Goal: Book appointment/travel/reservation

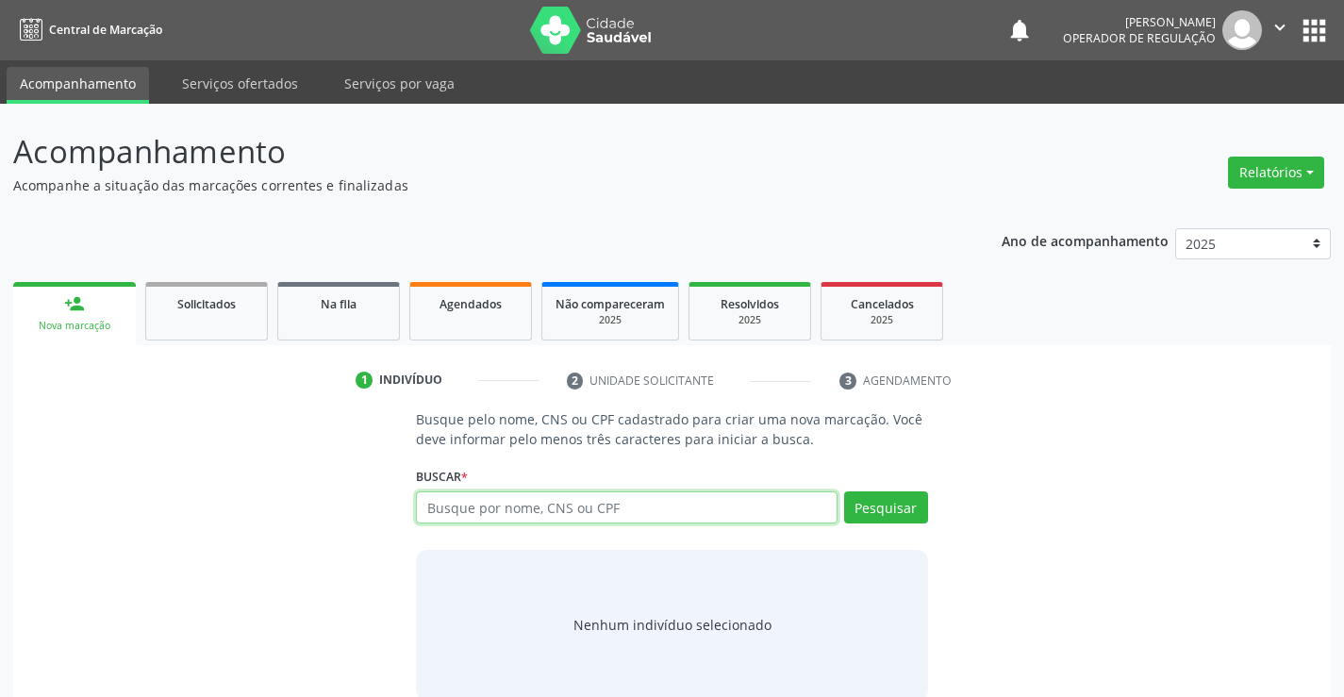
click at [593, 514] on input "text" at bounding box center [626, 507] width 421 height 32
type input "709801042916994"
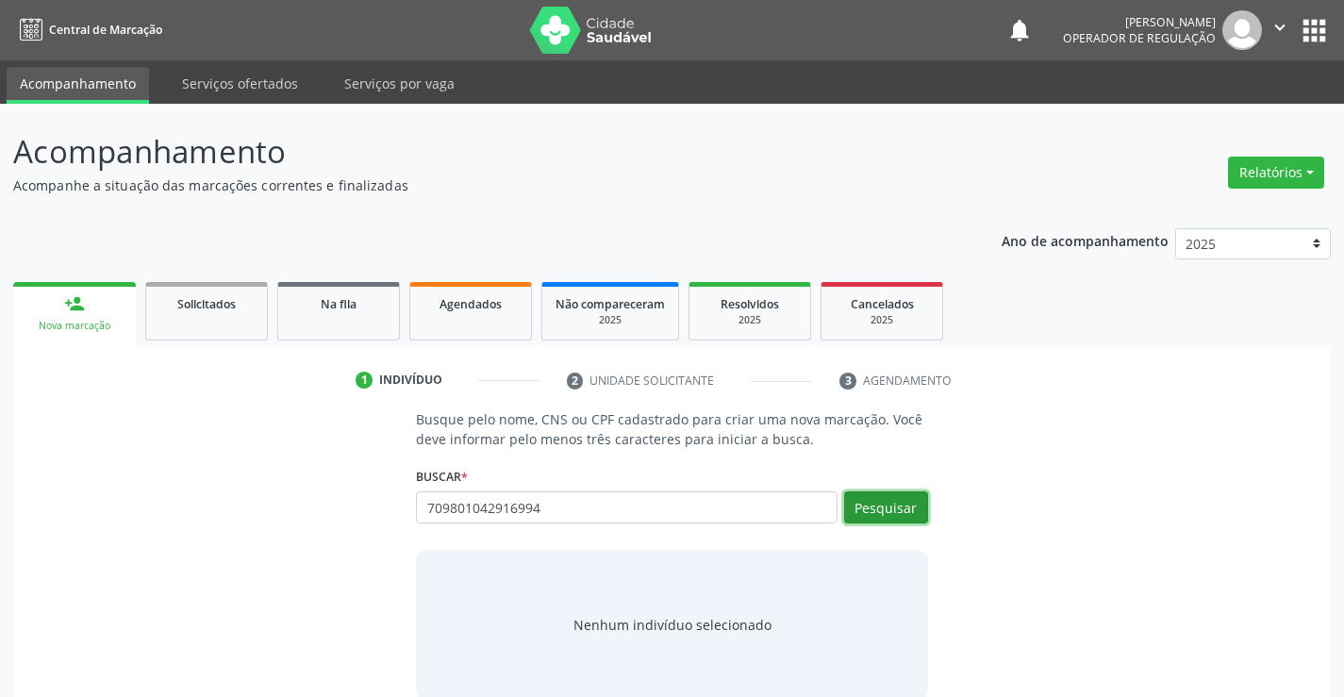
click at [899, 509] on button "Pesquisar" at bounding box center [886, 507] width 84 height 32
click at [868, 564] on div "Nenhum indivíduo selecionado" at bounding box center [671, 625] width 511 height 151
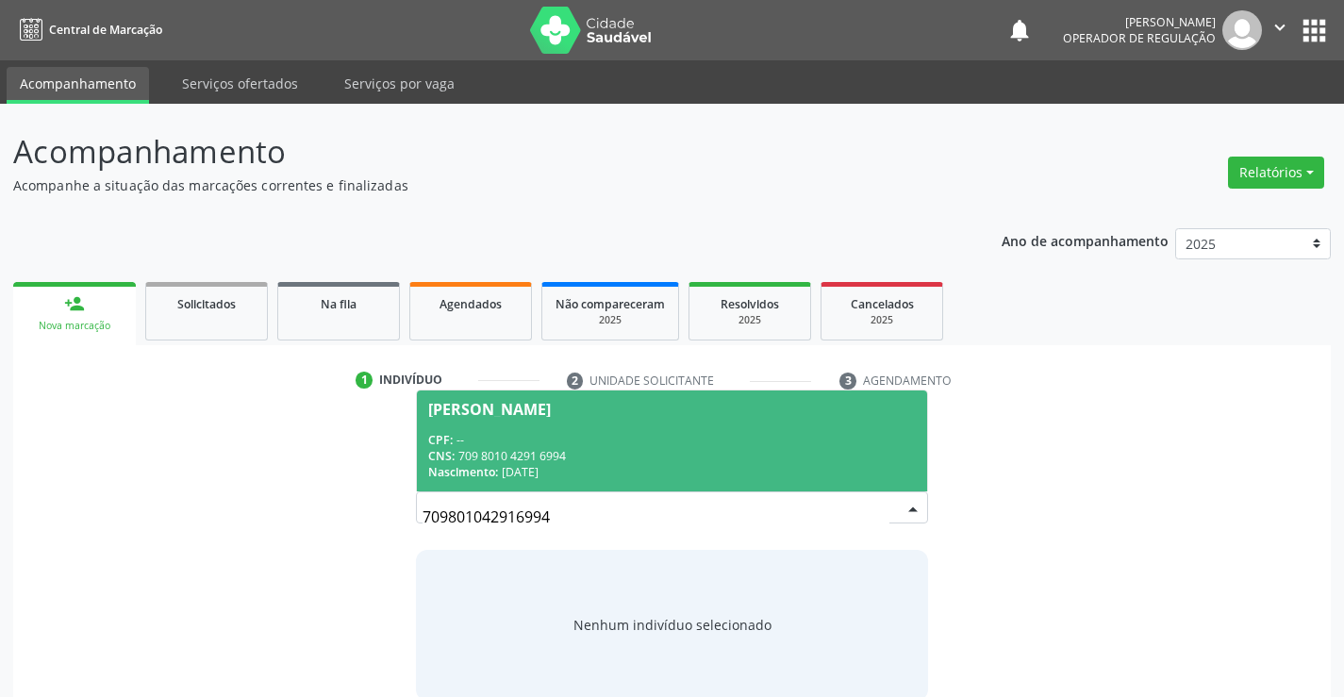
click at [676, 446] on div "CPF: --" at bounding box center [671, 440] width 487 height 16
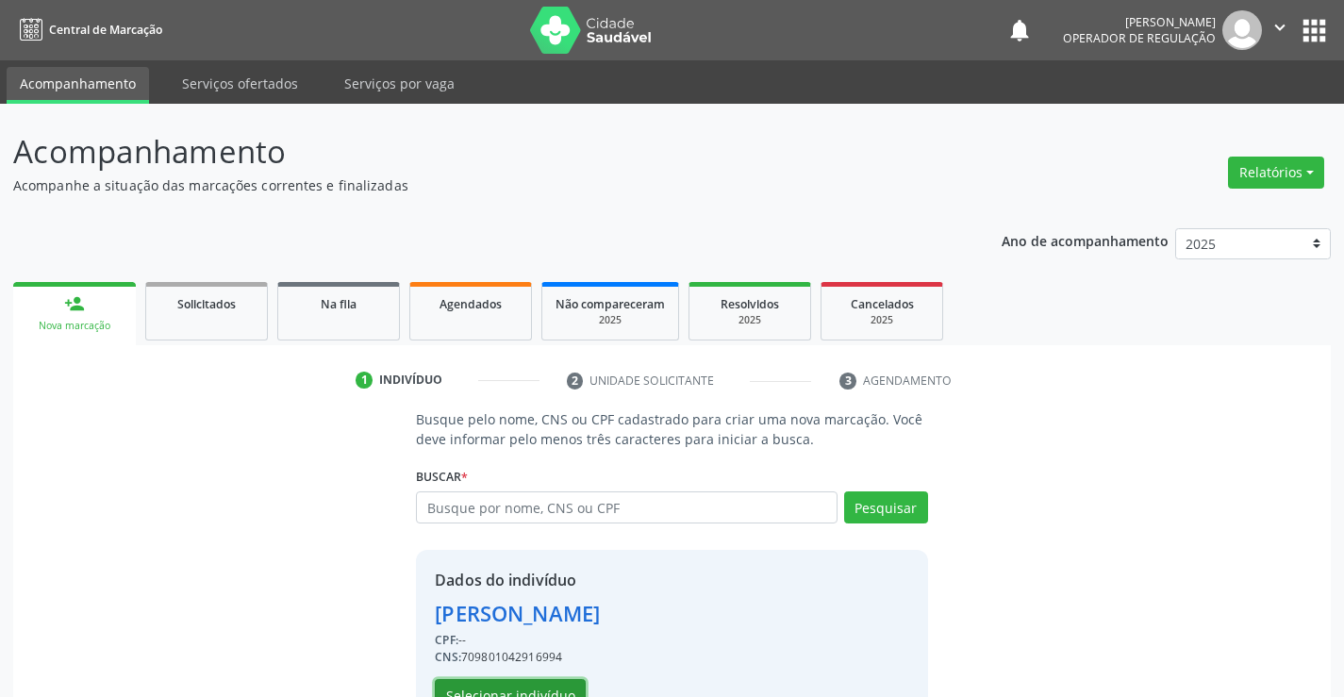
click at [543, 690] on button "Selecionar indivíduo" at bounding box center [510, 695] width 151 height 32
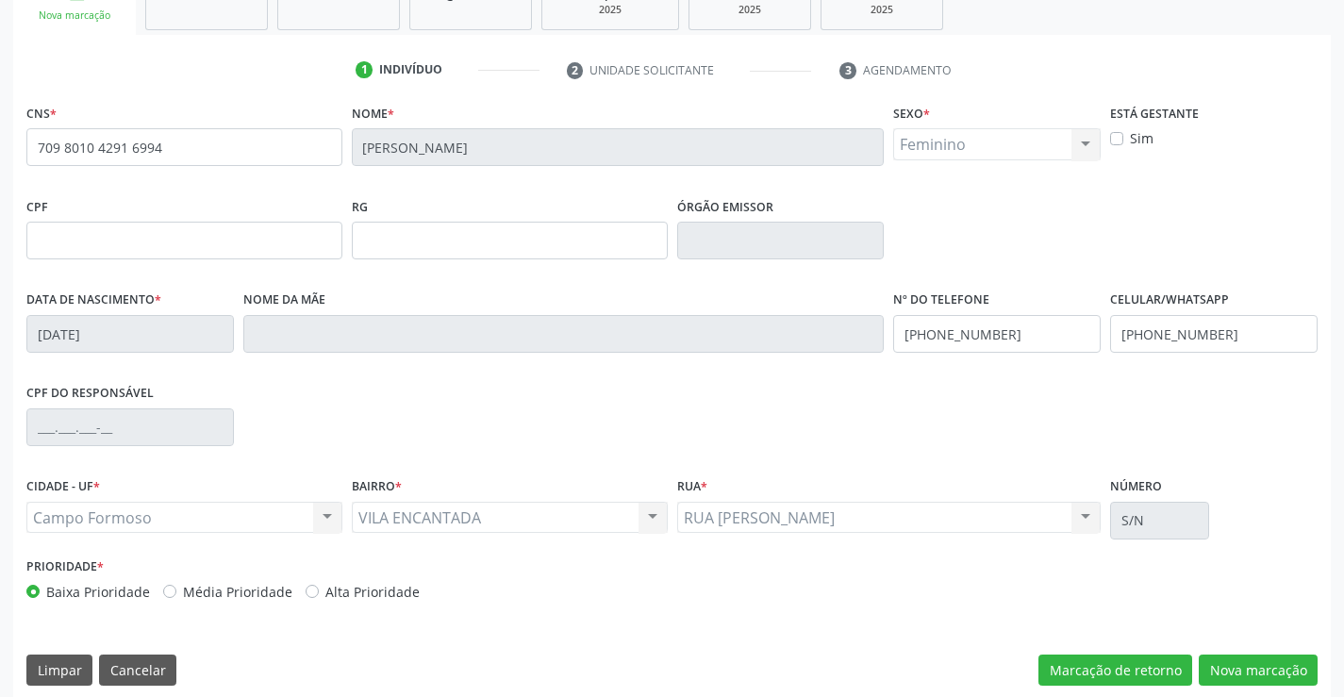
scroll to position [325, 0]
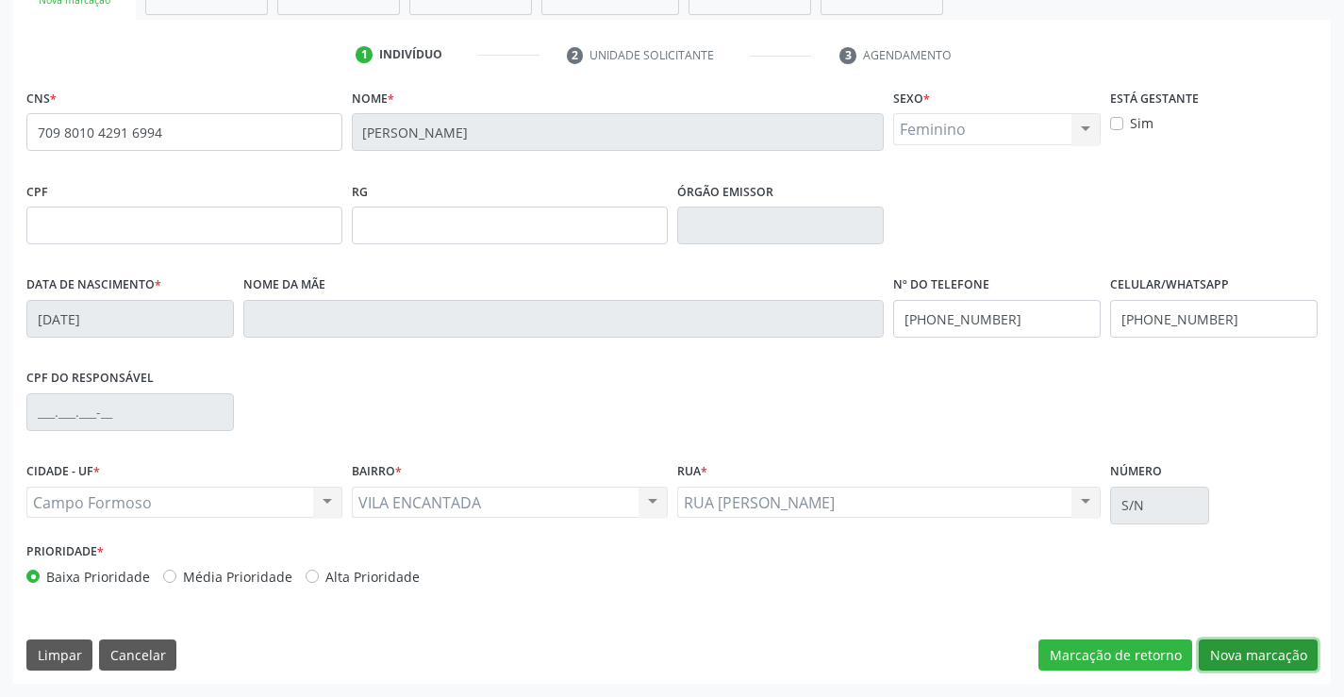
click at [1244, 655] on button "Nova marcação" at bounding box center [1258, 655] width 119 height 32
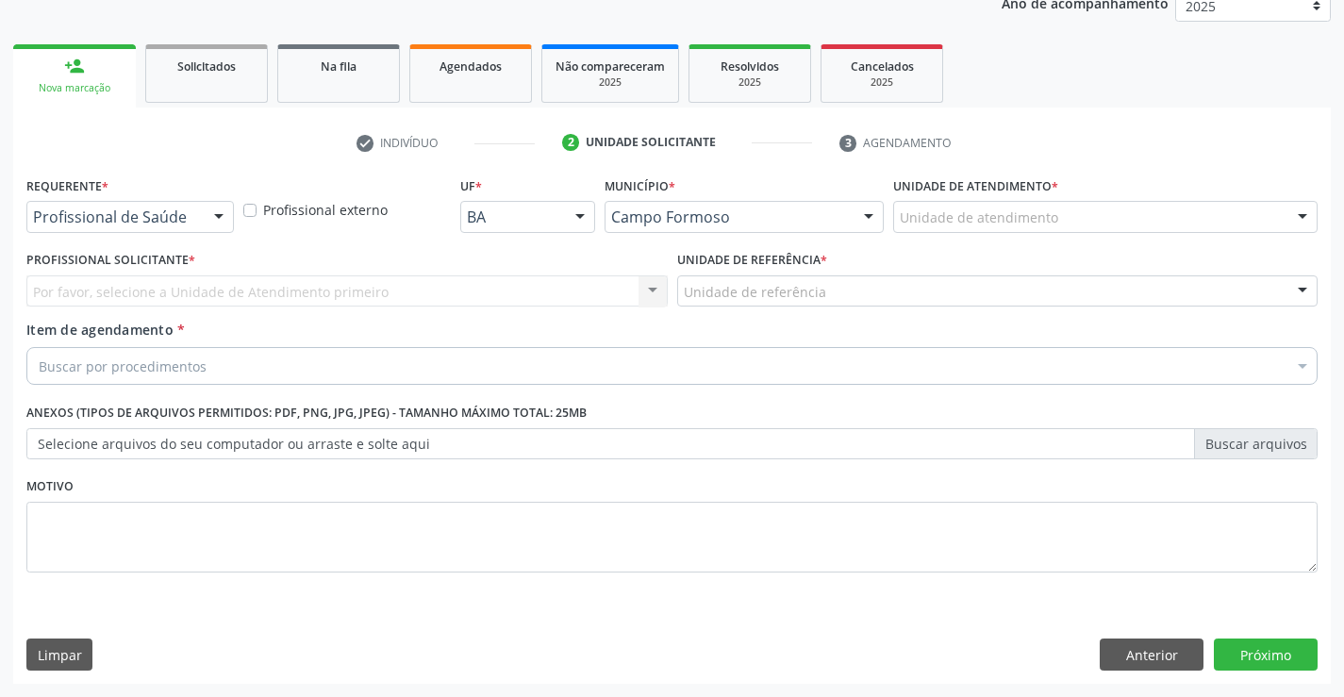
scroll to position [238, 0]
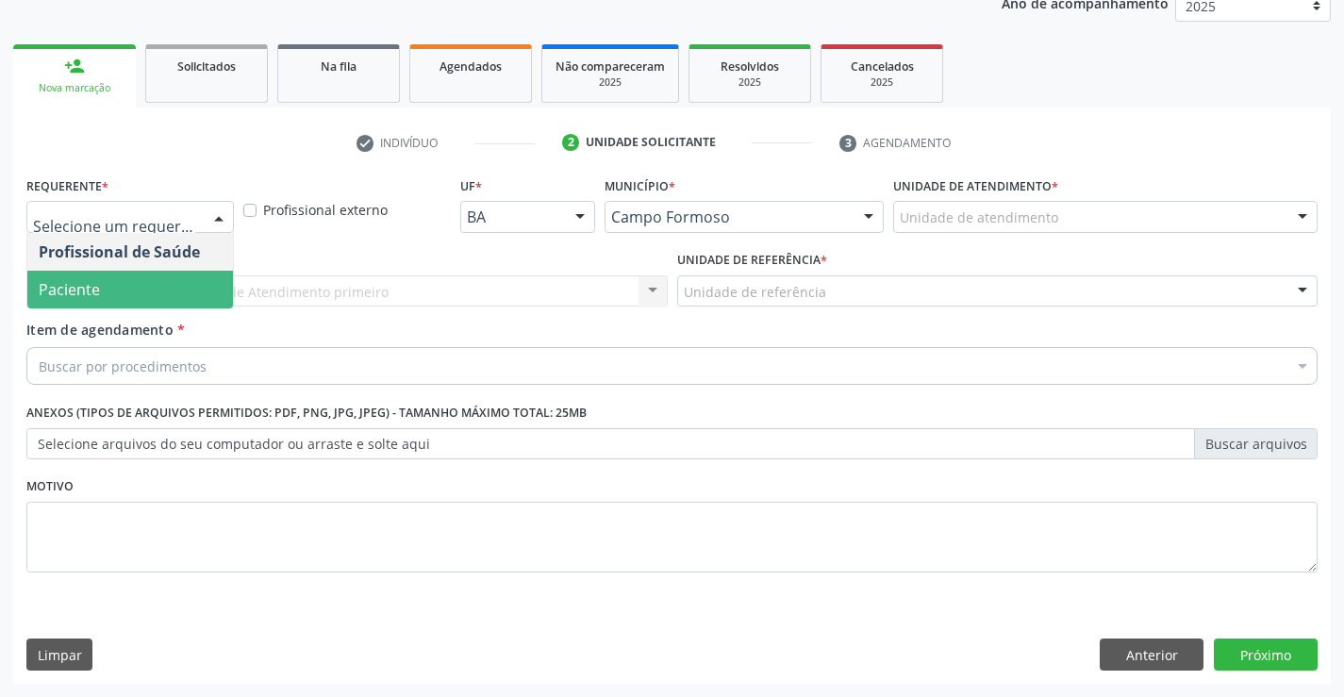
click at [116, 290] on span "Paciente" at bounding box center [130, 290] width 206 height 38
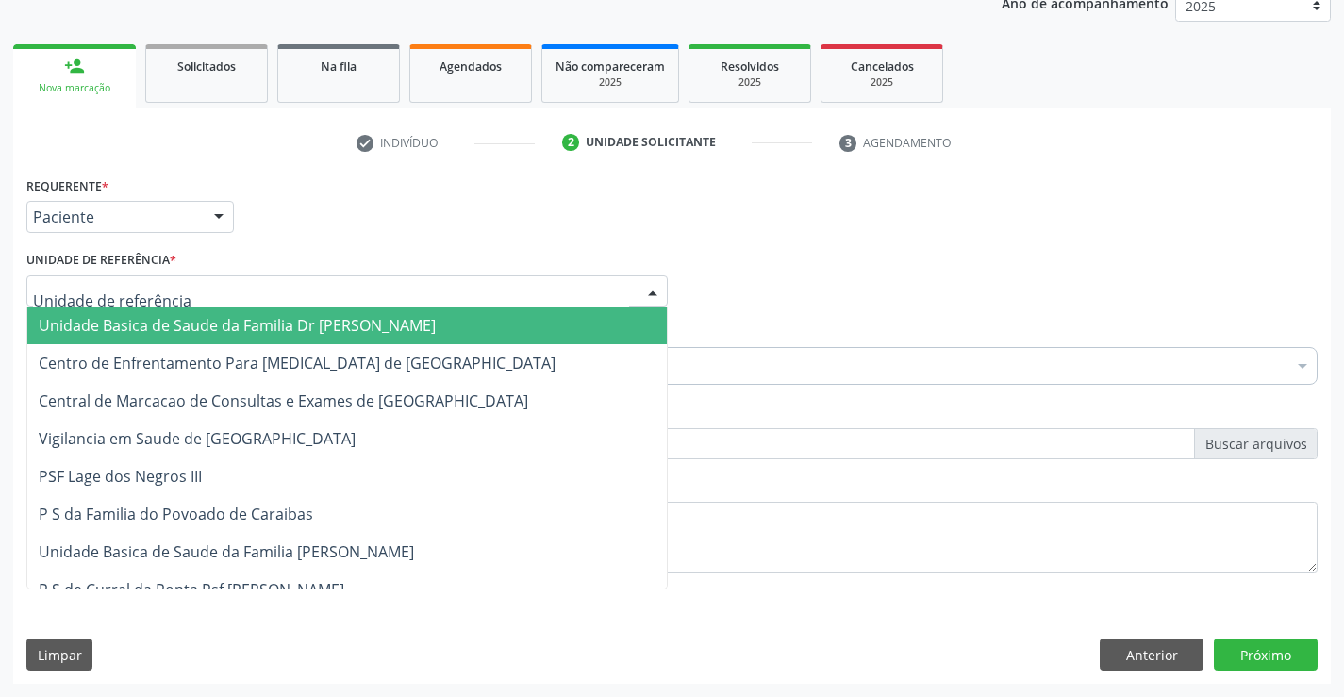
click at [150, 319] on span "Unidade Basica de Saude da Familia Dr [PERSON_NAME]" at bounding box center [237, 325] width 397 height 21
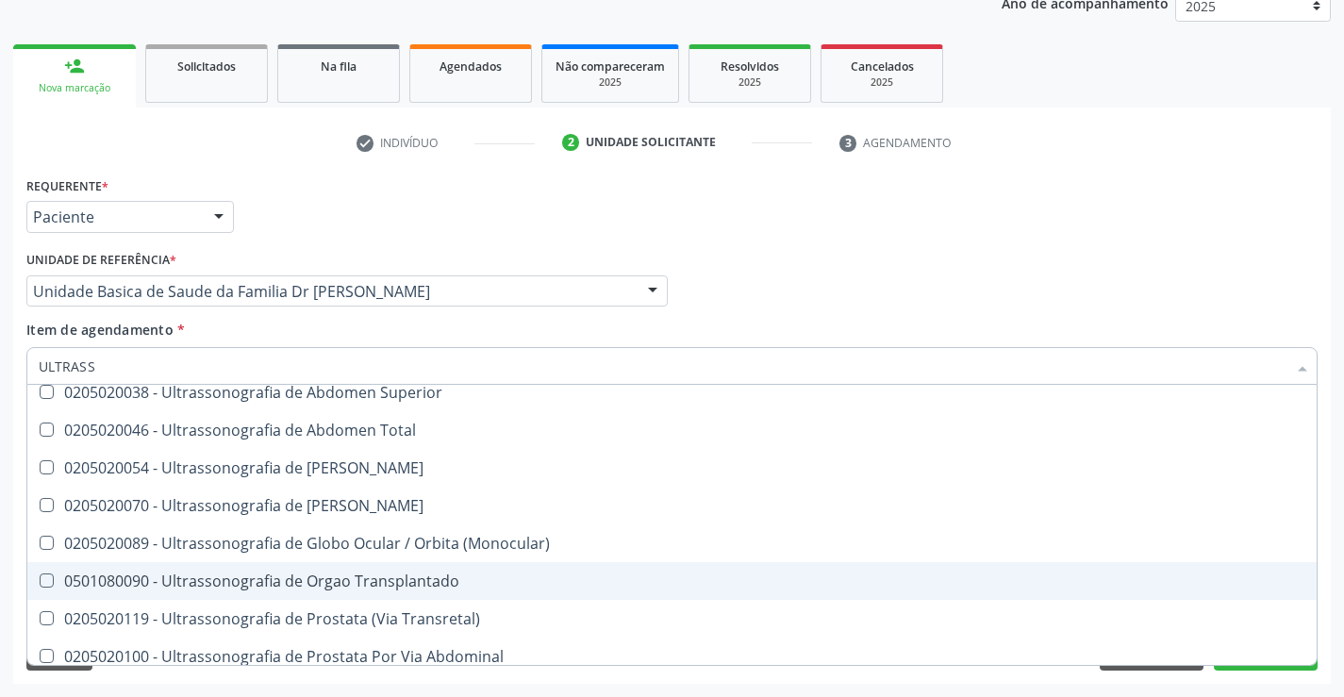
scroll to position [588, 0]
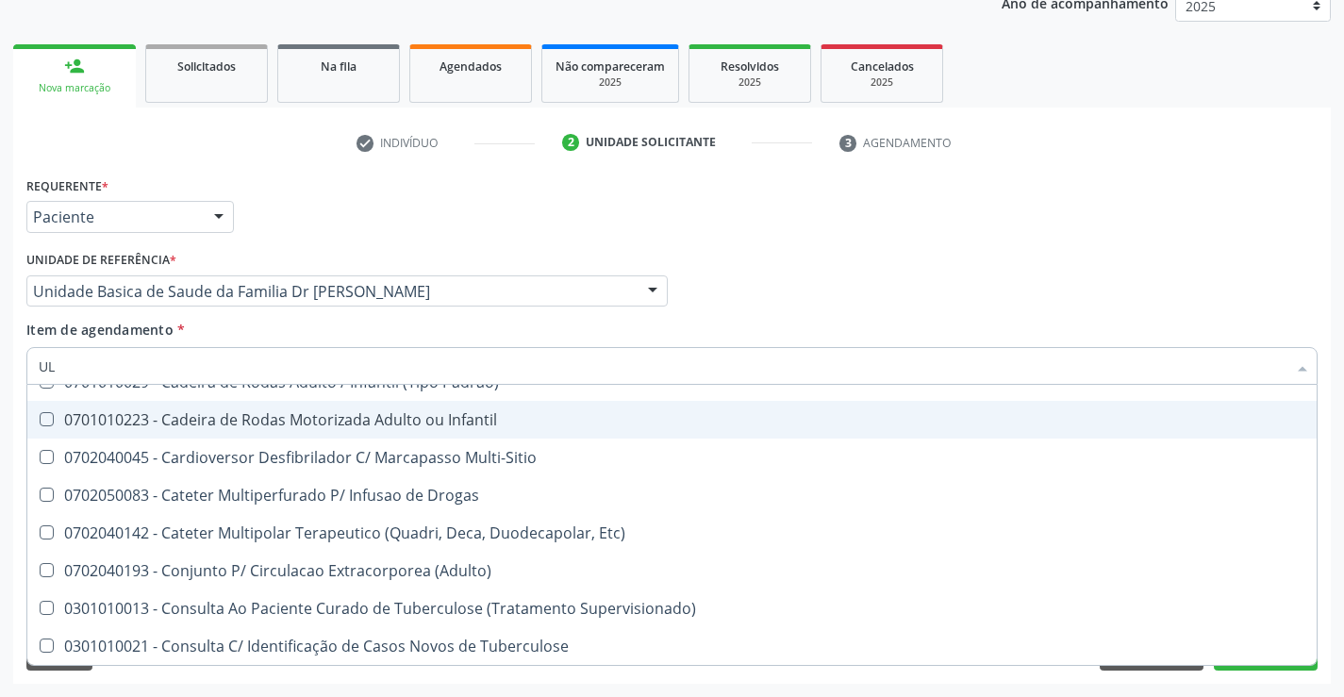
type input "U"
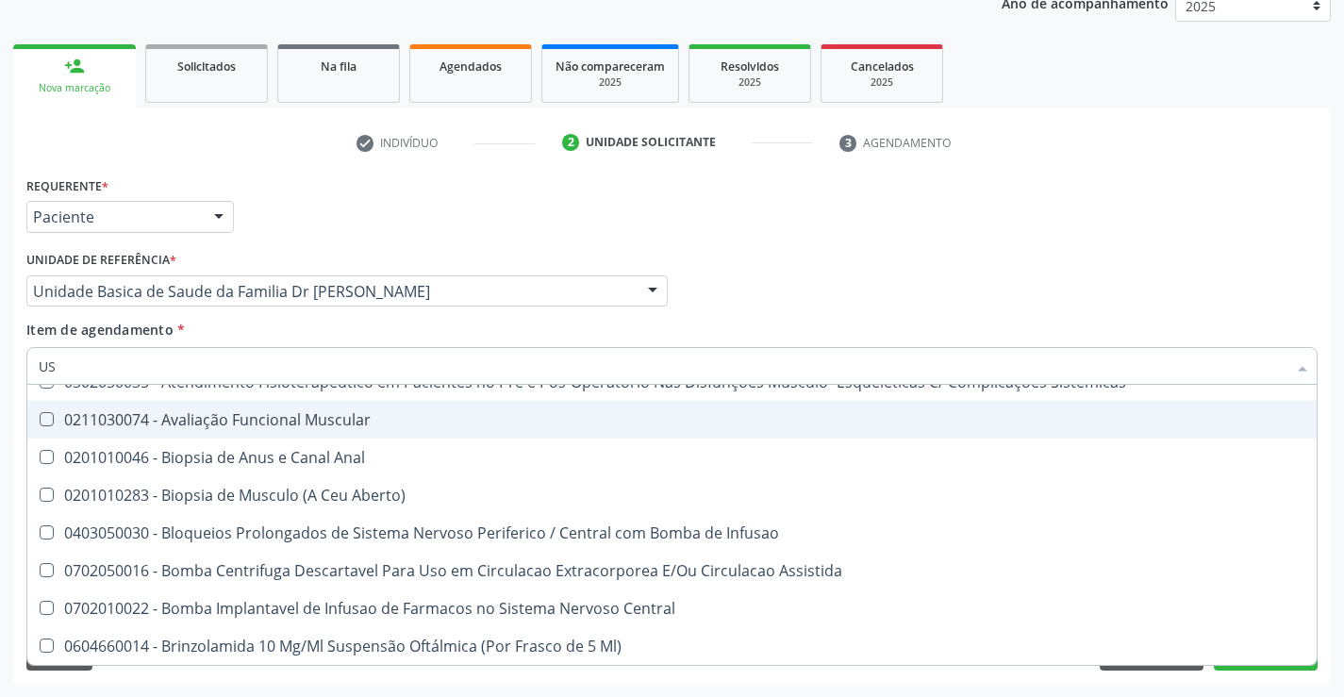
type input "USG"
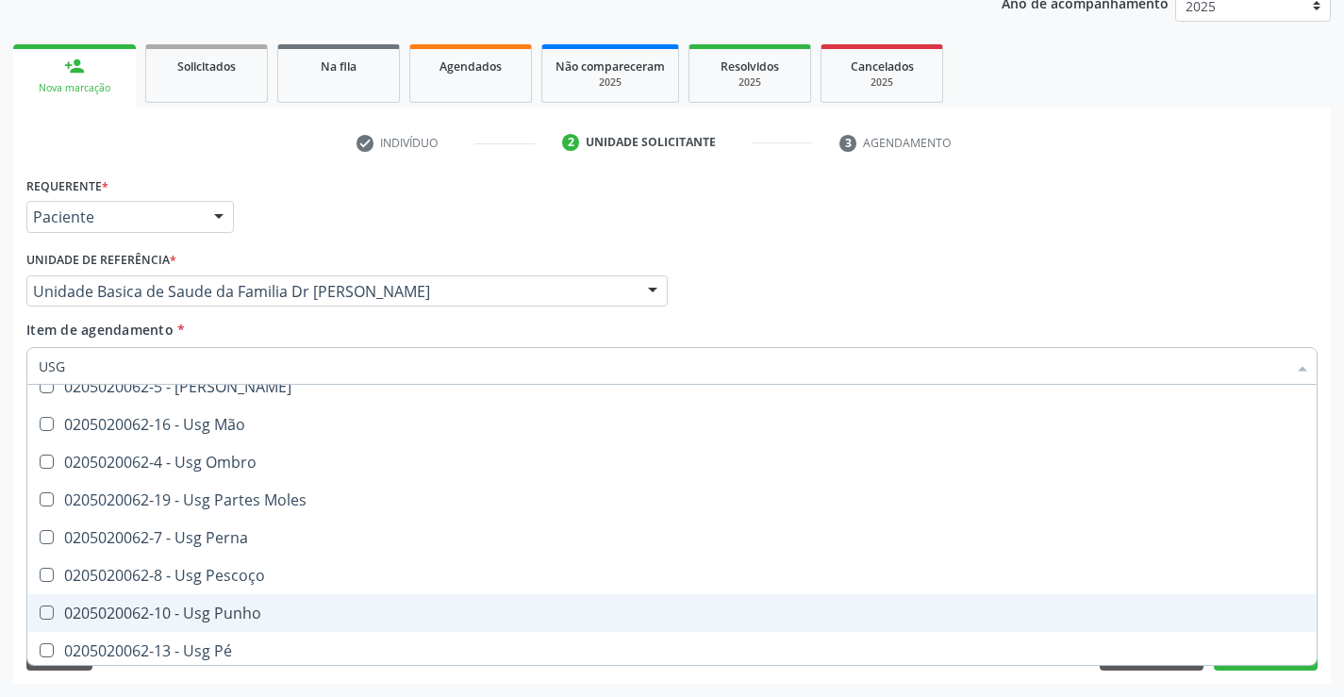
scroll to position [248, 0]
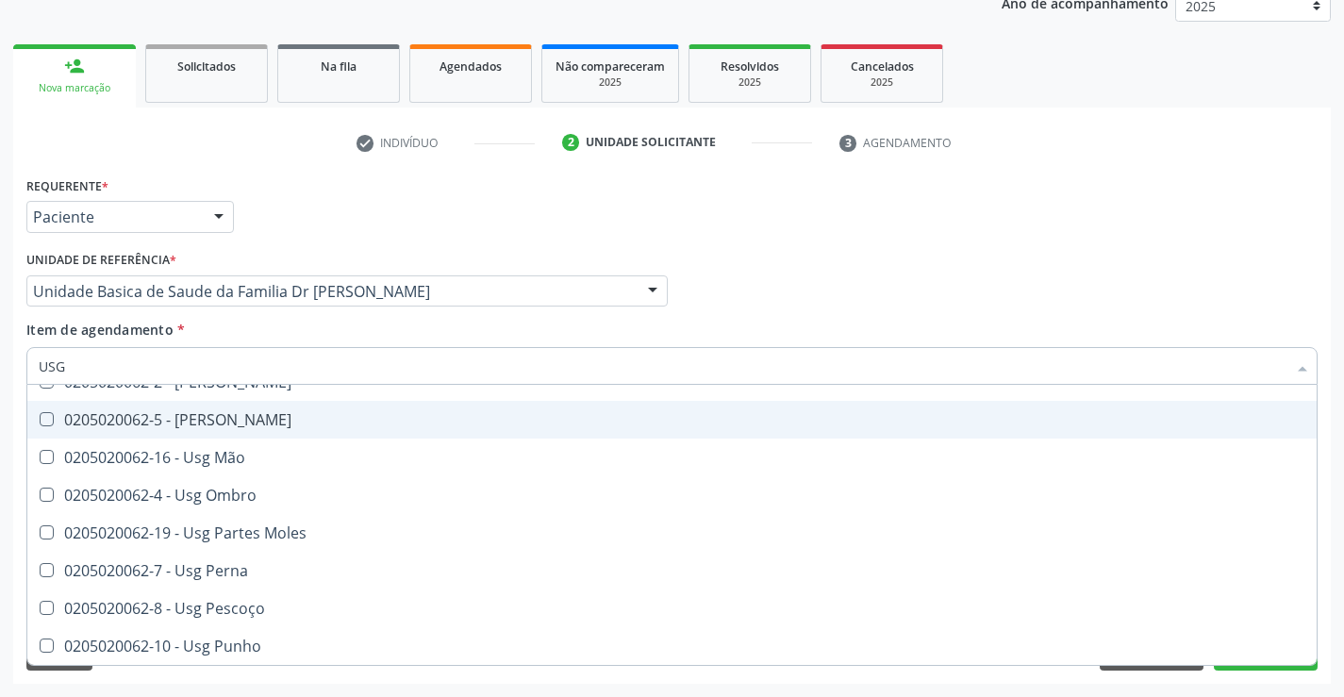
click at [267, 418] on div "0205020062-5 - [PERSON_NAME]" at bounding box center [672, 419] width 1267 height 15
checkbox Joelho "true"
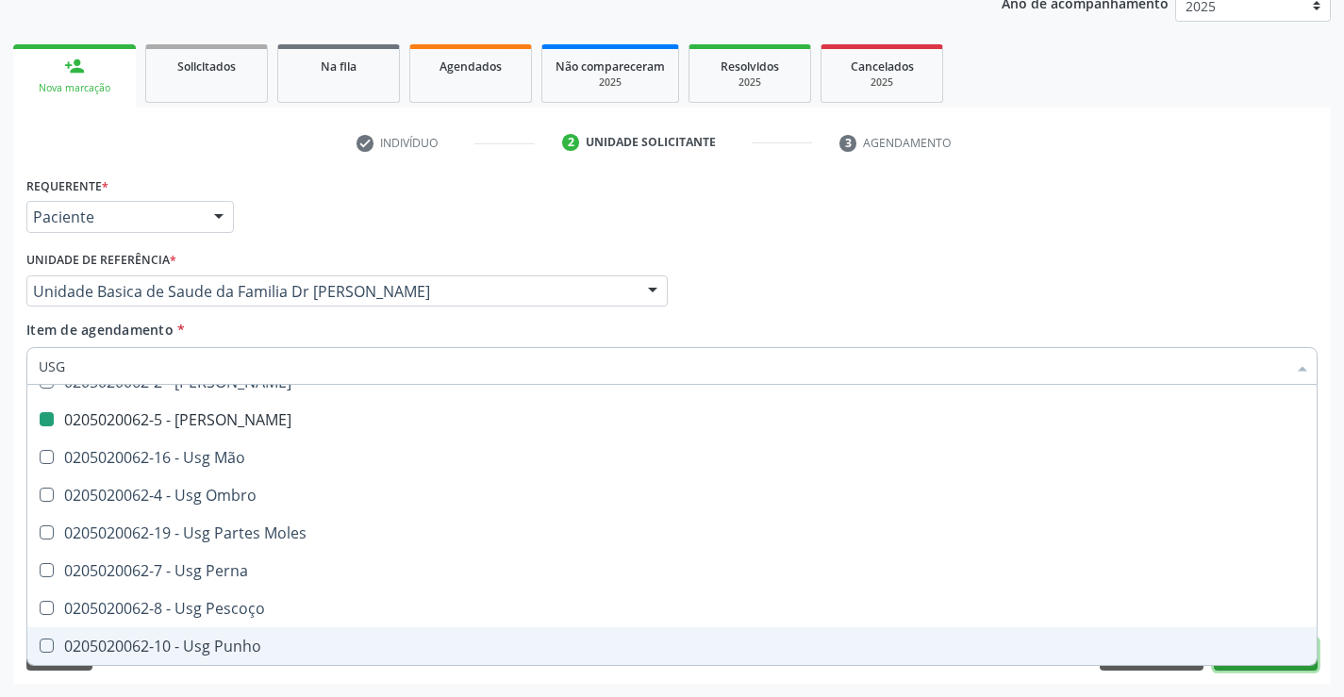
click at [1263, 666] on button "Próximo" at bounding box center [1266, 654] width 104 height 32
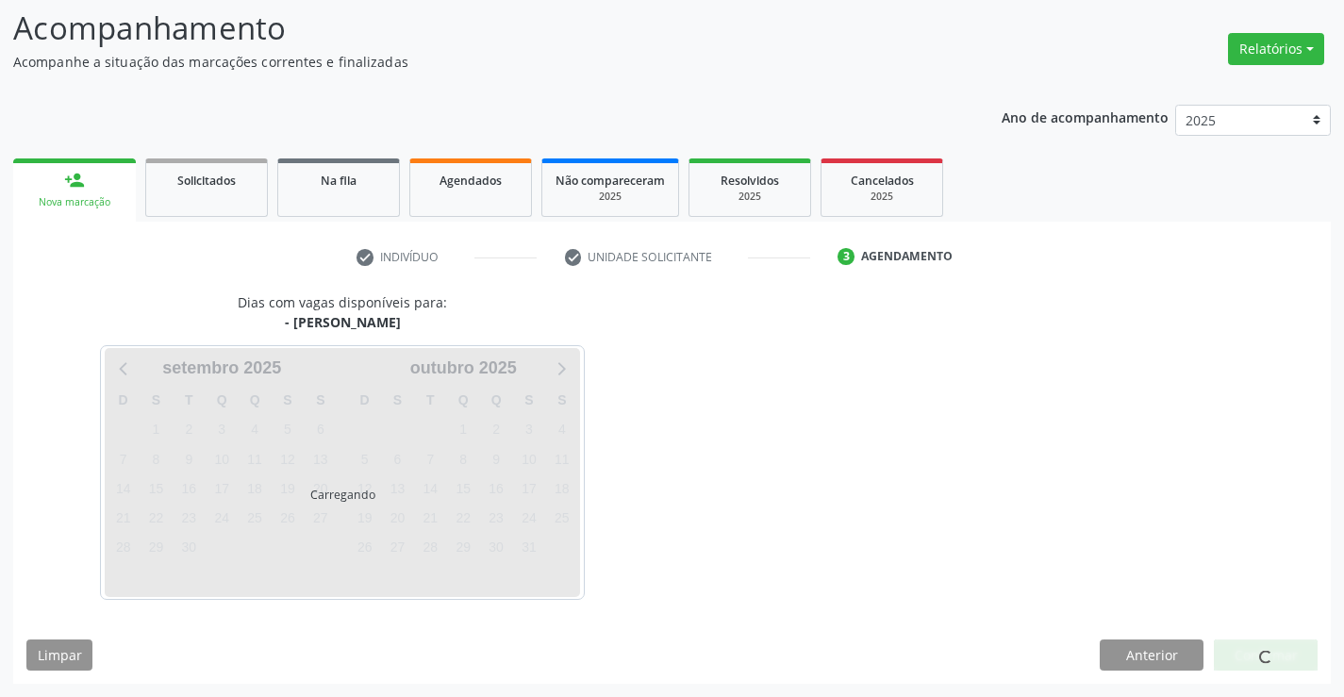
scroll to position [0, 0]
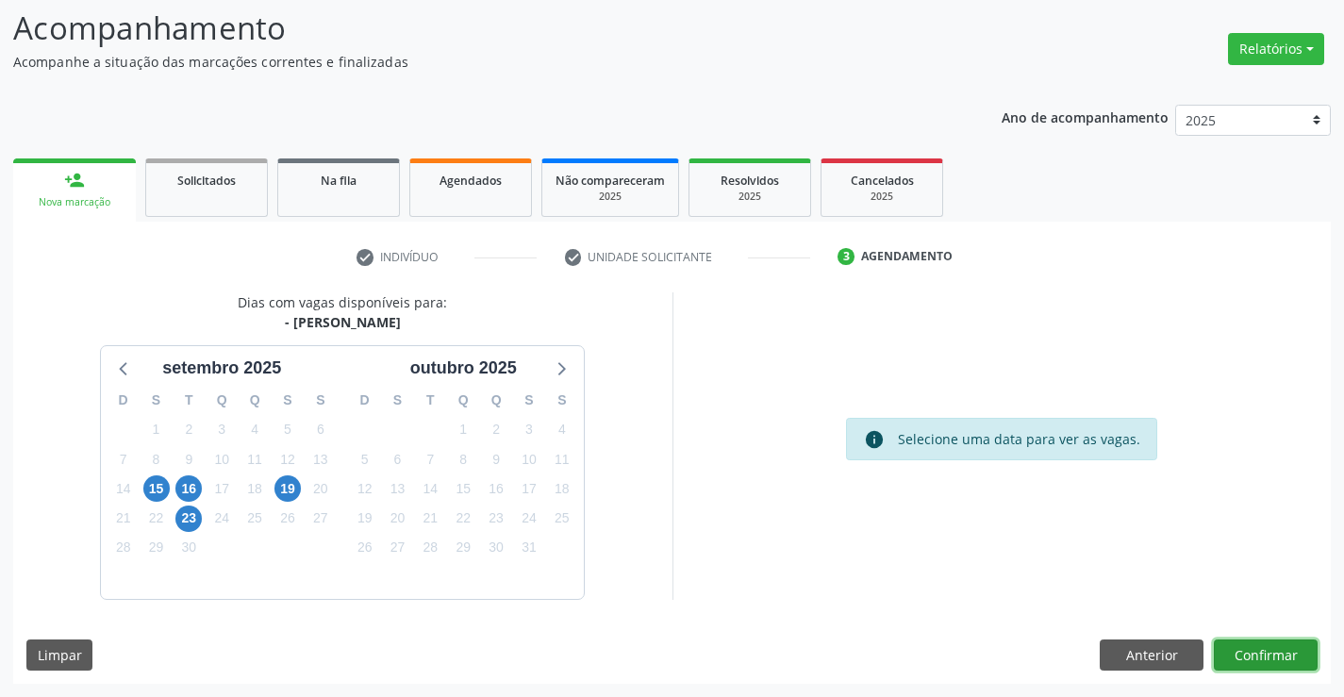
click at [1259, 667] on button "Confirmar" at bounding box center [1266, 655] width 104 height 32
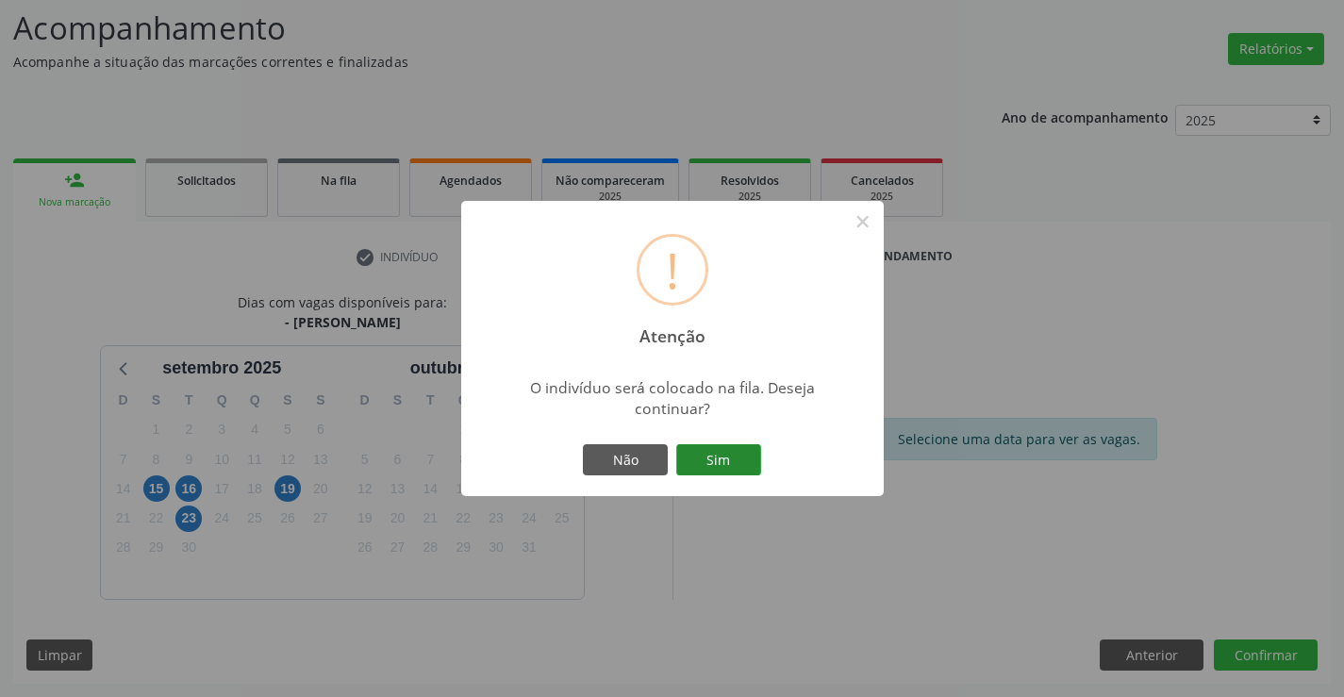
click at [725, 451] on button "Sim" at bounding box center [718, 460] width 85 height 32
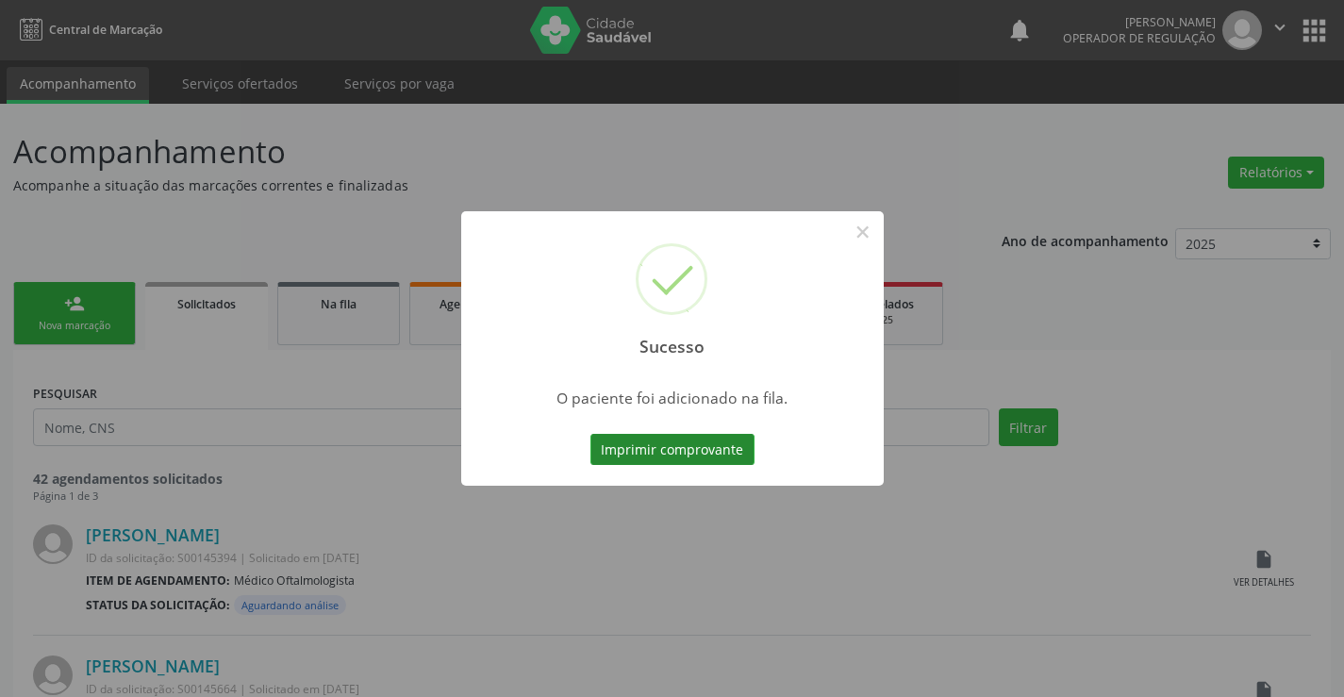
click at [730, 452] on button "Imprimir comprovante" at bounding box center [672, 450] width 164 height 32
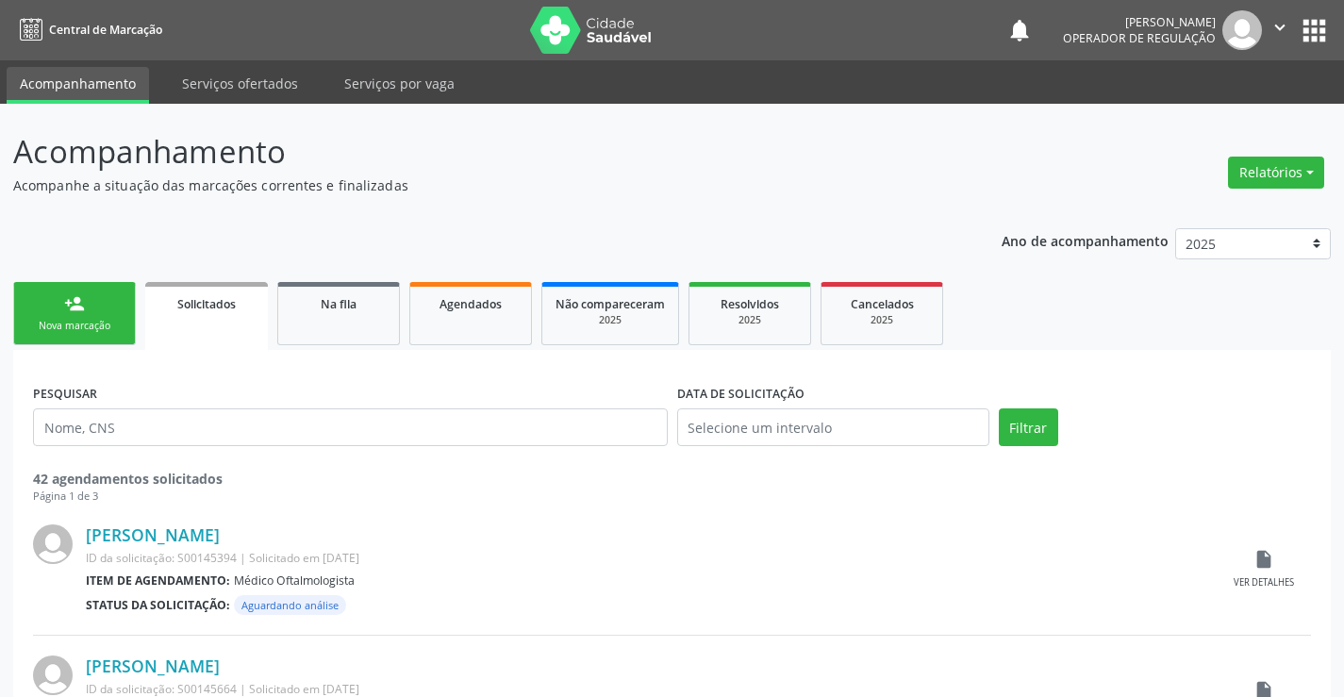
click at [1272, 38] on icon "" at bounding box center [1279, 27] width 21 height 21
click at [1217, 114] on link "Sair" at bounding box center [1232, 115] width 130 height 26
